Goal: Information Seeking & Learning: Check status

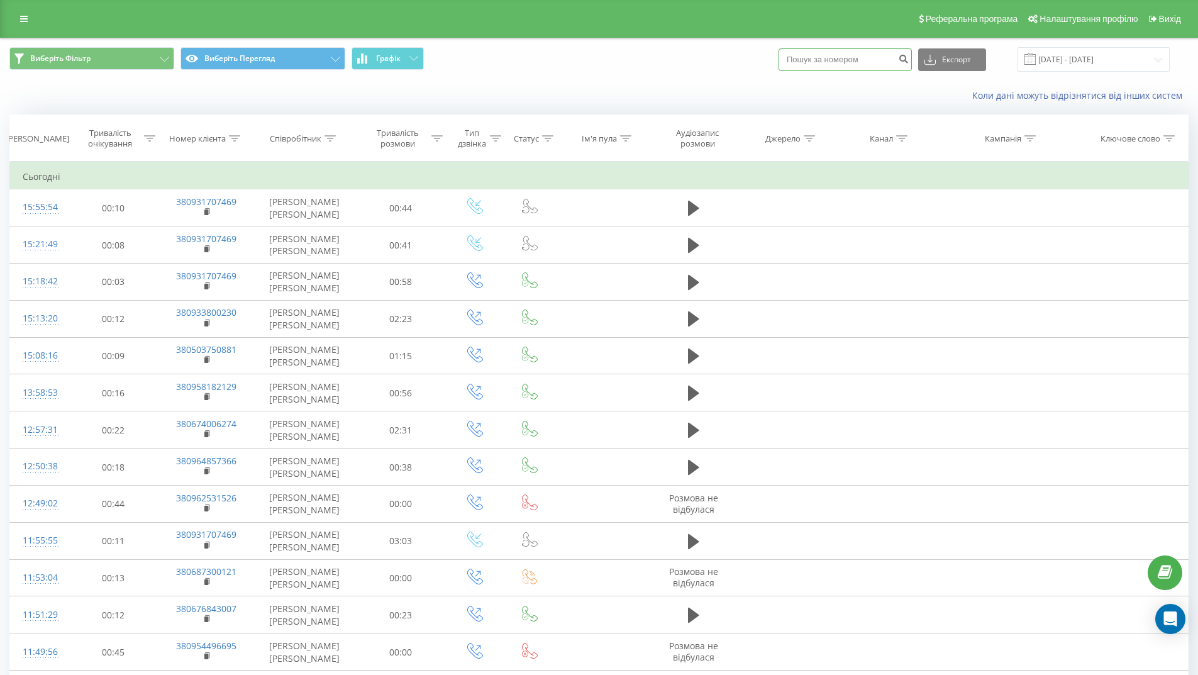
click at [818, 58] on input at bounding box center [845, 59] width 133 height 23
paste input "0675350202"
type input "0675350202"
click at [909, 59] on icon "submit" at bounding box center [903, 57] width 11 height 8
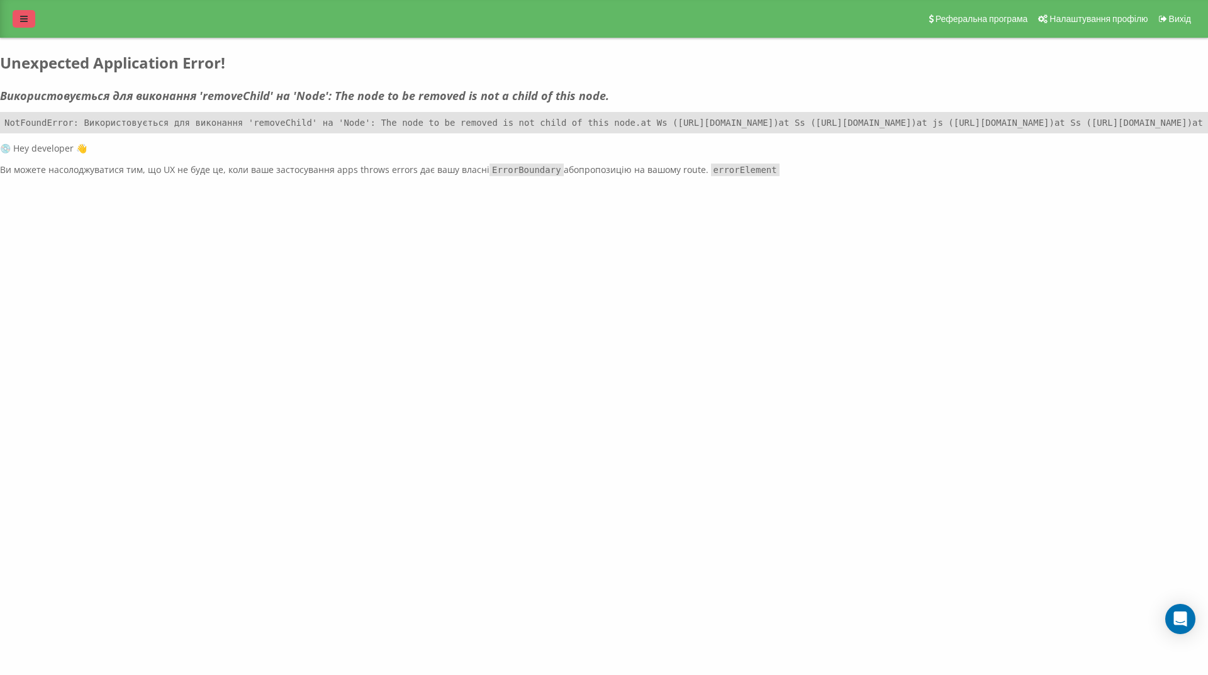
click at [29, 21] on link at bounding box center [24, 19] width 23 height 18
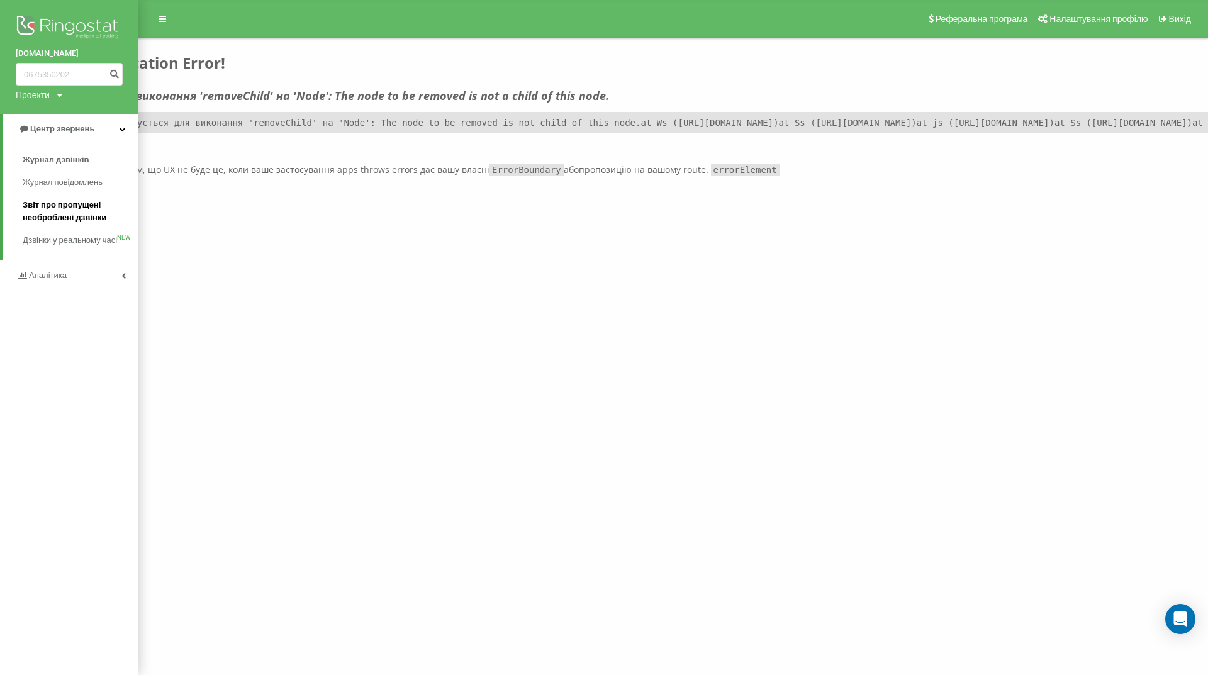
click at [62, 213] on font "Звіт про пропущені необроблені дзвінки" at bounding box center [65, 211] width 84 height 22
